Goal: Task Accomplishment & Management: Manage account settings

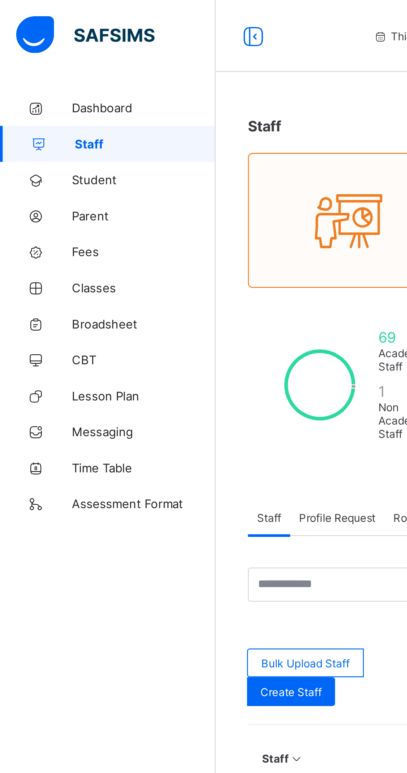
click at [55, 150] on span "Broadsheet" at bounding box center [66, 149] width 66 height 7
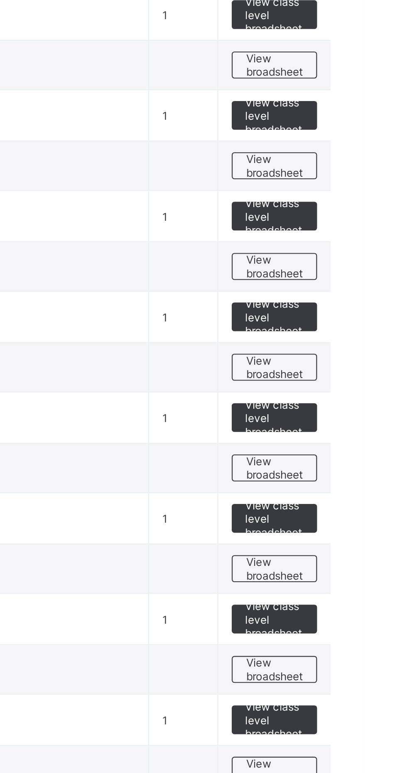
click at [369, 649] on span "View broadsheet" at bounding box center [366, 649] width 26 height 12
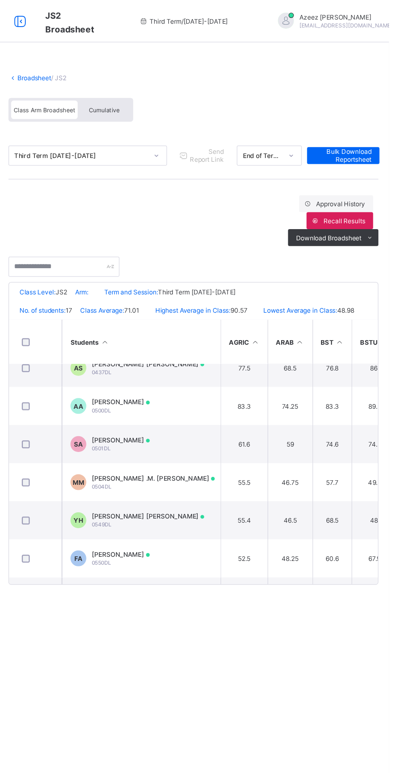
scroll to position [317, 0]
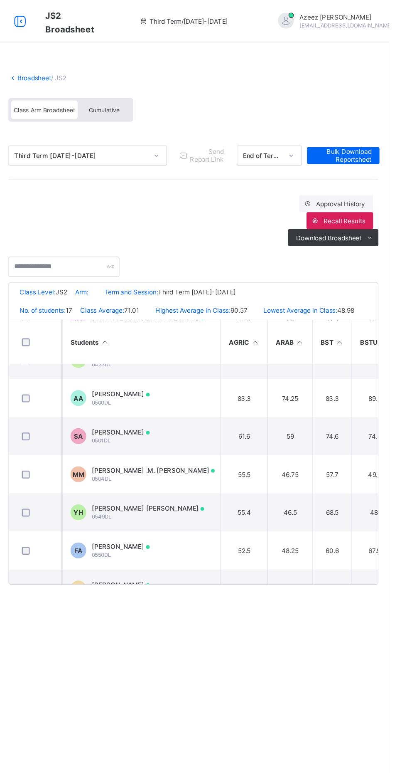
click at [328, 414] on td "46.5" at bounding box center [329, 402] width 35 height 30
click at [340, 398] on td "46.5" at bounding box center [329, 402] width 35 height 30
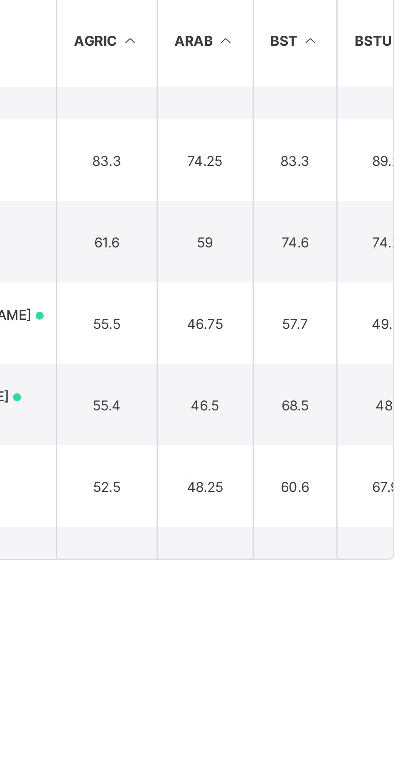
click at [360, 402] on td "68.5" at bounding box center [362, 402] width 31 height 30
click at [360, 404] on td "68.5" at bounding box center [362, 402] width 31 height 30
click at [353, 406] on td "68.5" at bounding box center [362, 402] width 31 height 30
click at [351, 397] on td "68.5" at bounding box center [362, 402] width 31 height 30
click at [355, 409] on td "68.5" at bounding box center [362, 402] width 31 height 30
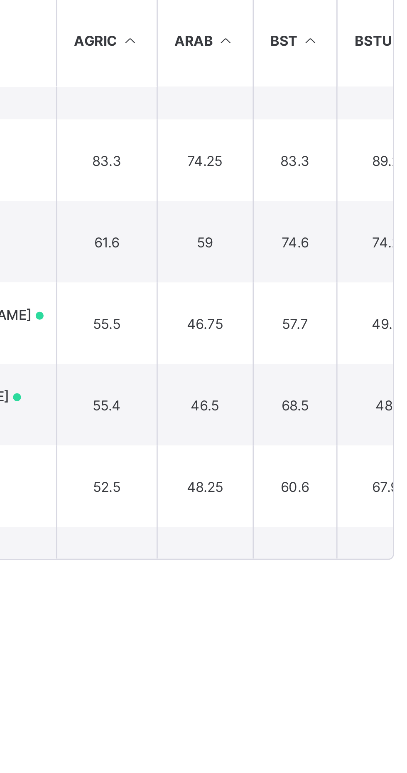
click at [358, 407] on td "68.5" at bounding box center [362, 402] width 31 height 30
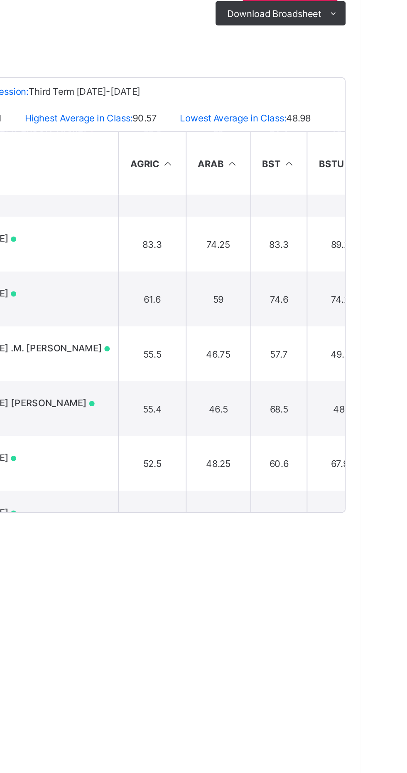
click at [356, 413] on td "68.5" at bounding box center [362, 402] width 31 height 30
click at [359, 403] on td "68.5" at bounding box center [362, 402] width 31 height 30
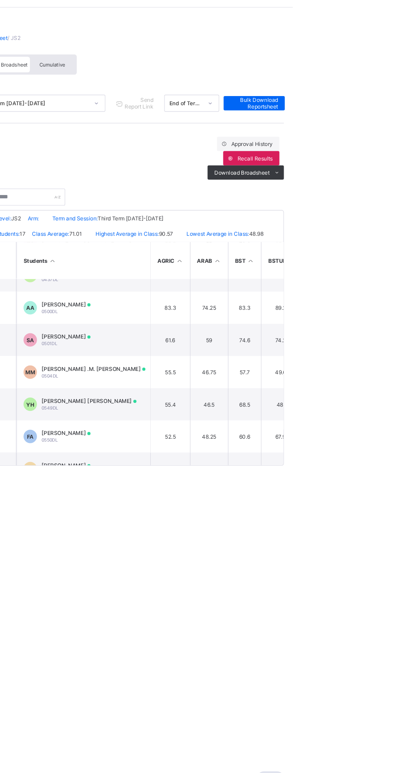
click at [358, 404] on td "68.5" at bounding box center [362, 402] width 31 height 30
click at [361, 407] on td "68.5" at bounding box center [362, 402] width 31 height 30
click at [246, 409] on td "YH Yasir Muhammad Hussein 0549DL" at bounding box center [212, 402] width 125 height 30
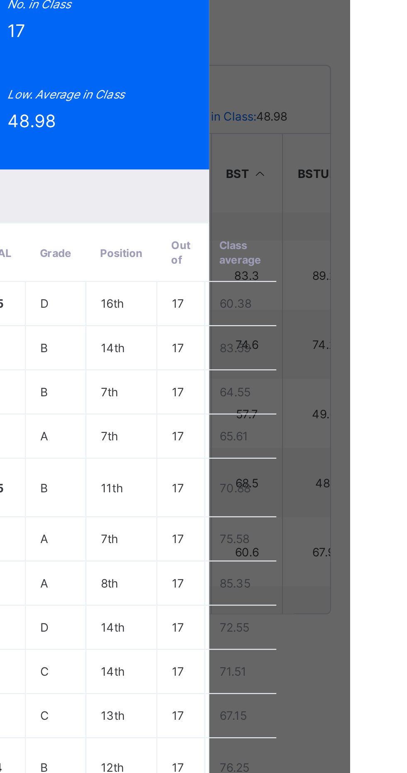
click at [346, 246] on div "Position 11 /17 Final Grade C Total Score 962.1 Final Average 64.14 No. of Subj…" at bounding box center [203, 201] width 285 height 131
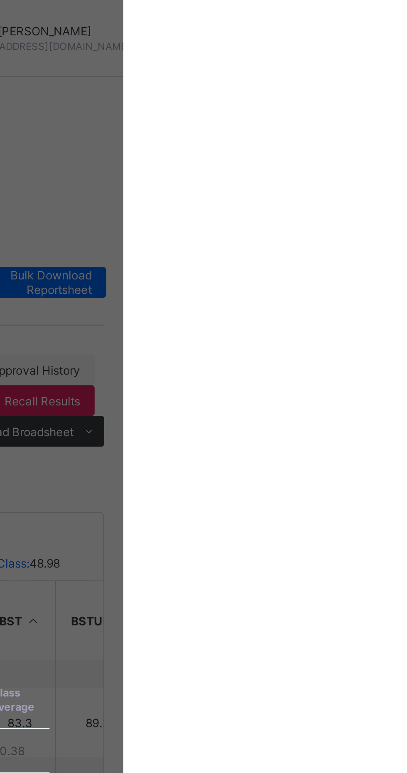
scroll to position [0, 0]
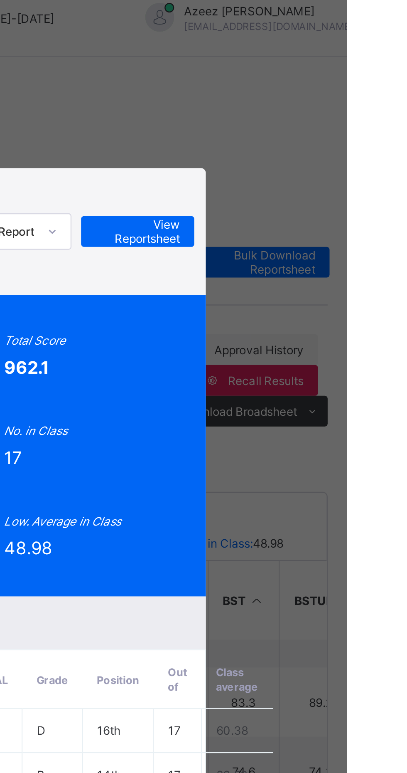
click at [376, 204] on div "YH 0549DL Yasir Muhammad Hussein JS2 Approved End of Term Report View Reportshe…" at bounding box center [203, 386] width 407 height 773
click at [335, 115] on span "View Reportsheet" at bounding box center [316, 109] width 37 height 12
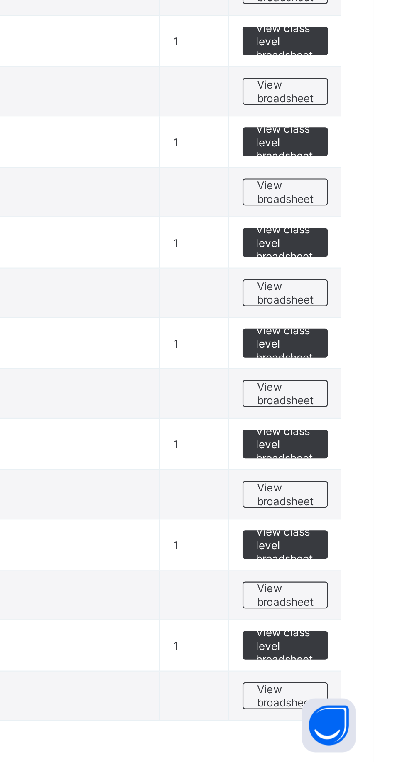
click at [374, 644] on span "View broadsheet" at bounding box center [366, 649] width 26 height 12
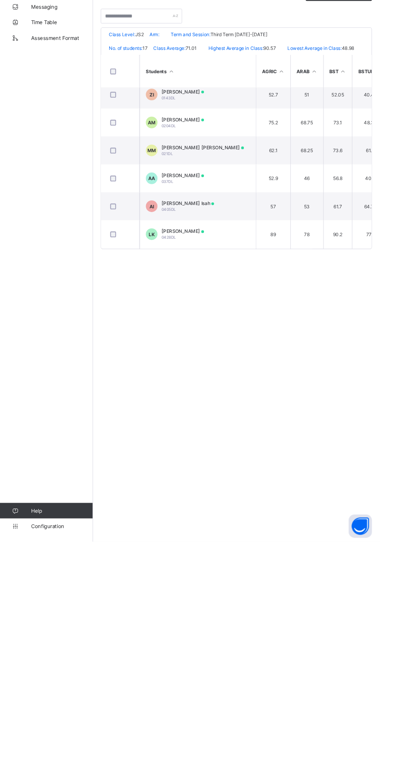
click at [269, 415] on td "AI Abdullahi Sani Isah 0405DL" at bounding box center [212, 413] width 125 height 30
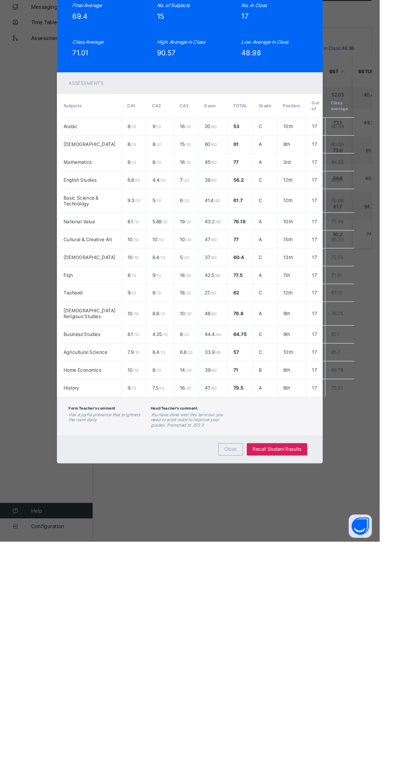
click at [335, 118] on span "View Reportsheet" at bounding box center [316, 112] width 37 height 12
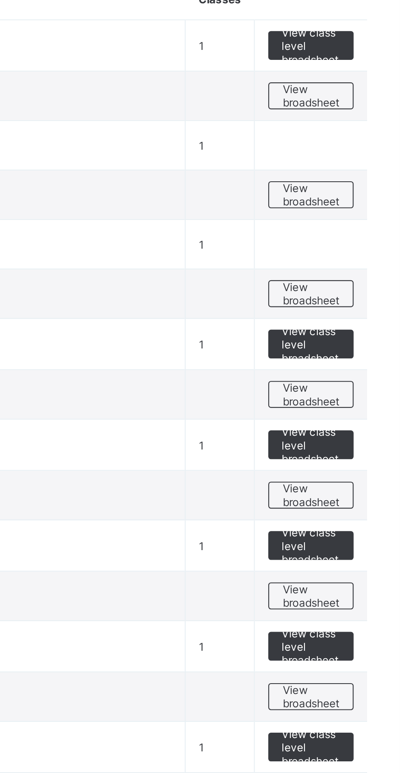
click at [367, 280] on span "View broadsheet" at bounding box center [366, 277] width 26 height 12
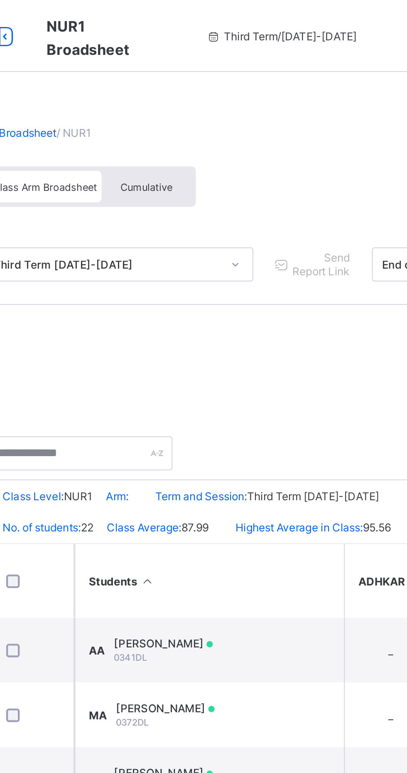
click at [262, 120] on span "Send Report Link" at bounding box center [263, 122] width 27 height 12
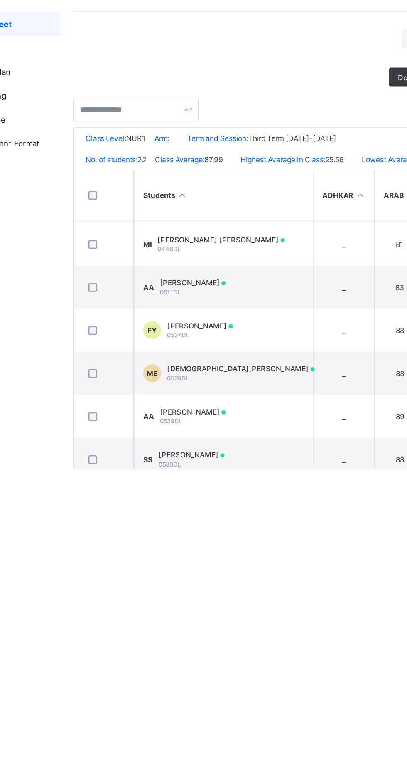
scroll to position [390, 0]
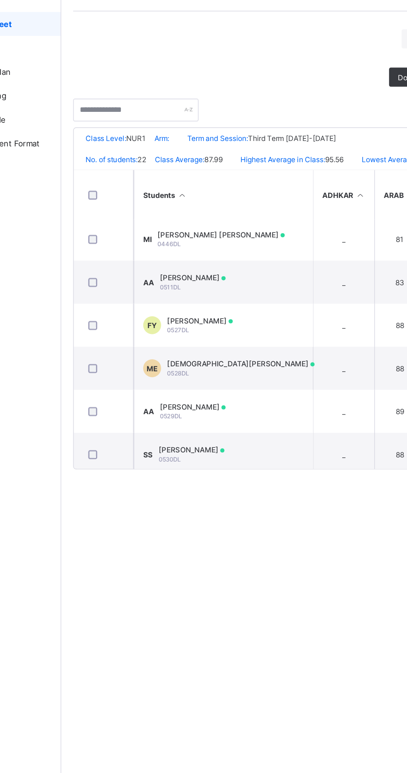
click at [291, 398] on td "_" at bounding box center [296, 389] width 43 height 30
click at [379, 398] on td "98" at bounding box center [398, 389] width 38 height 30
click at [229, 395] on div "Muhammad Efunkunle 0528DL" at bounding box center [224, 389] width 103 height 12
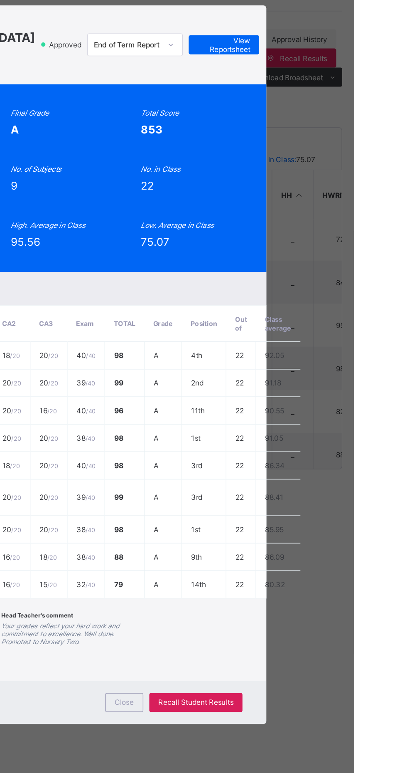
click at [335, 170] on span "View Reportsheet" at bounding box center [316, 164] width 37 height 12
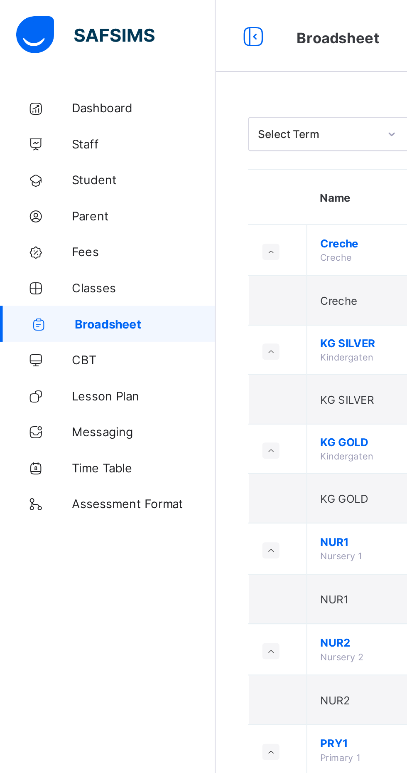
click at [47, 133] on span "Classes" at bounding box center [66, 133] width 66 height 7
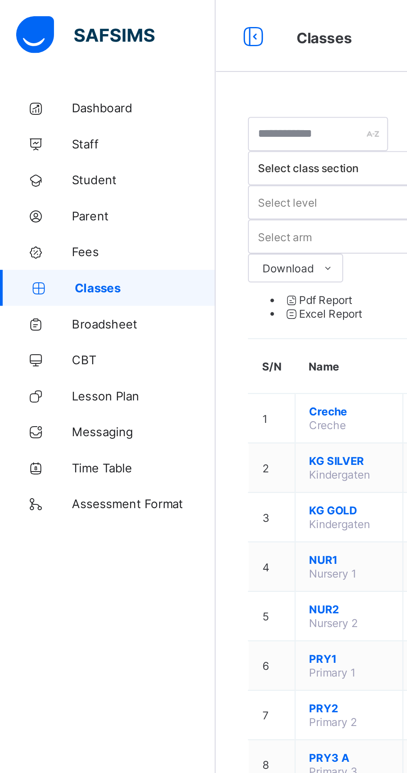
click at [44, 85] on span "Student" at bounding box center [66, 83] width 66 height 7
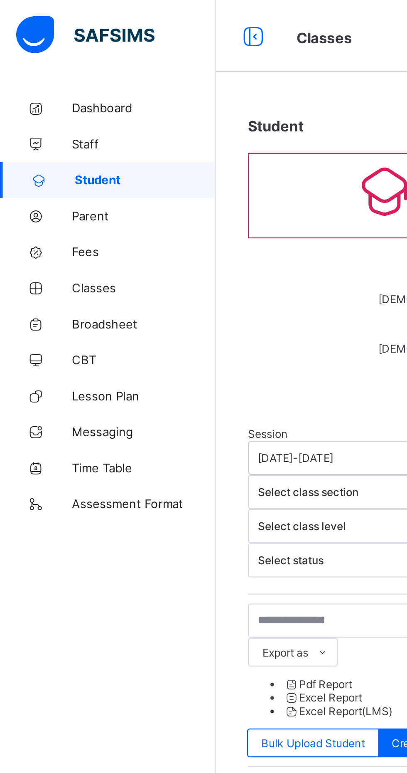
click at [51, 153] on span "Broadsheet" at bounding box center [66, 149] width 66 height 7
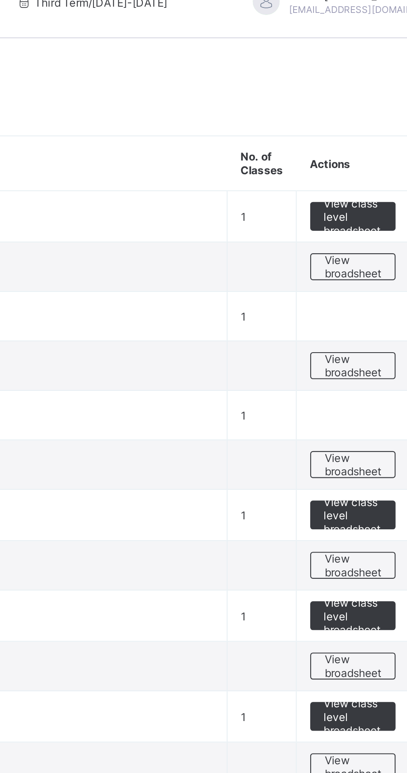
click at [365, 227] on span "View broadsheet" at bounding box center [366, 230] width 26 height 12
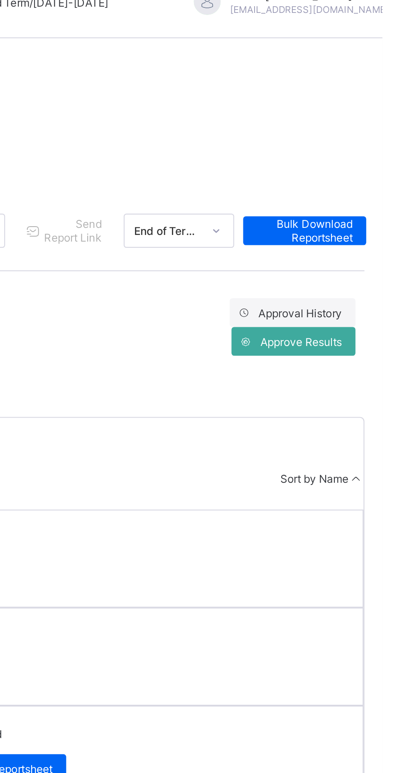
click at [368, 174] on span "Approve Results" at bounding box center [370, 173] width 38 height 6
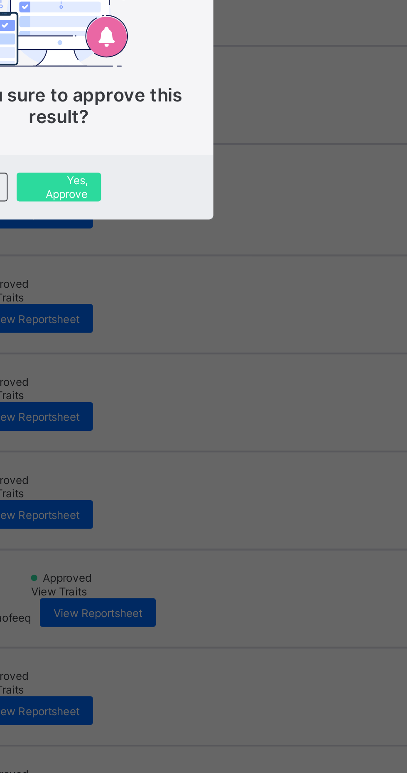
click at [217, 458] on span "Yes, Approve" at bounding box center [203, 452] width 27 height 12
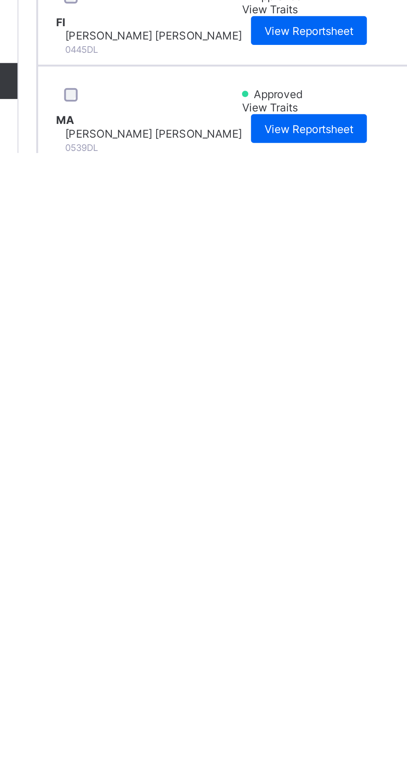
scroll to position [161, 0]
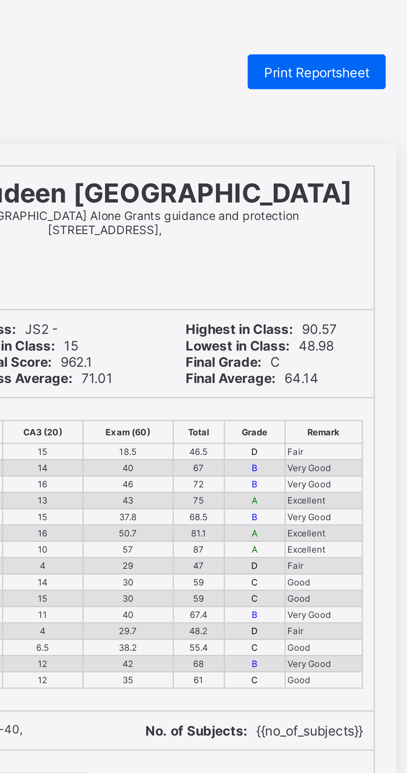
click at [348, 31] on div "Print Reportsheet" at bounding box center [338, 27] width 53 height 13
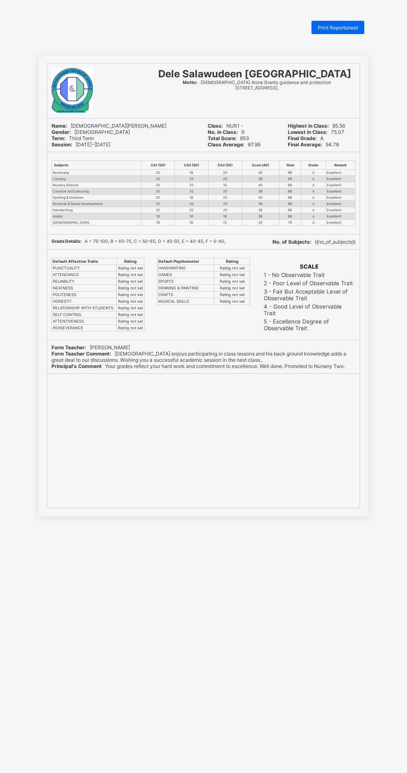
click at [309, 761] on div "Print Reportsheet Dele Salawudeen Preparatory School Motto: Allah Alone Grants …" at bounding box center [203, 407] width 407 height 773
